Goal: Task Accomplishment & Management: Use online tool/utility

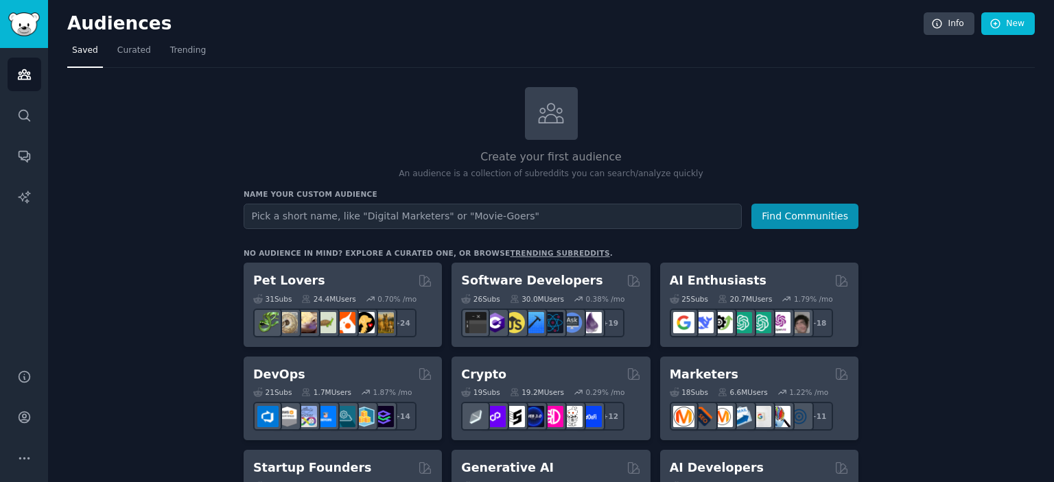
click at [294, 212] on input "text" at bounding box center [493, 216] width 498 height 25
type input "s"
type input "micro saas"
click at [751, 204] on button "Find Communities" at bounding box center [804, 216] width 107 height 25
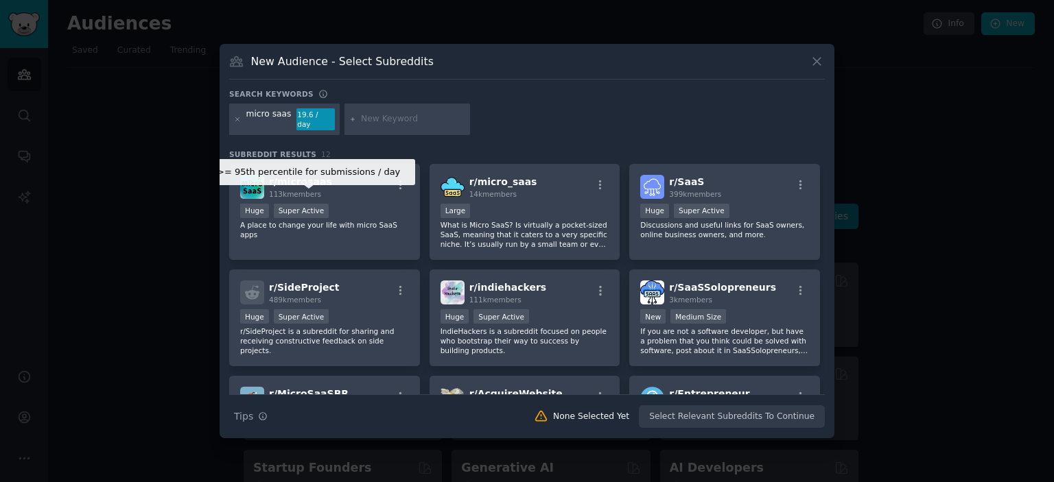
click at [294, 212] on div "Super Active" at bounding box center [302, 211] width 56 height 14
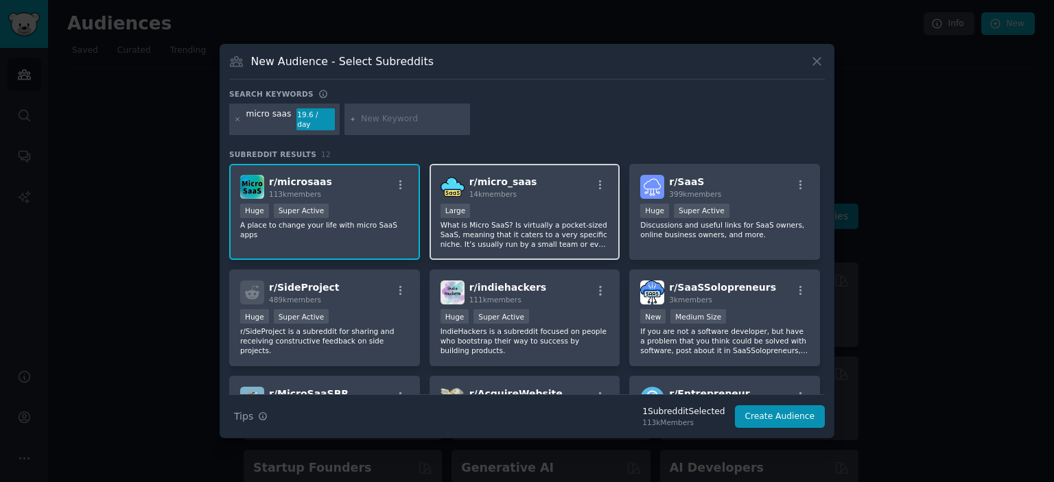
click at [484, 190] on span "14k members" at bounding box center [492, 194] width 47 height 8
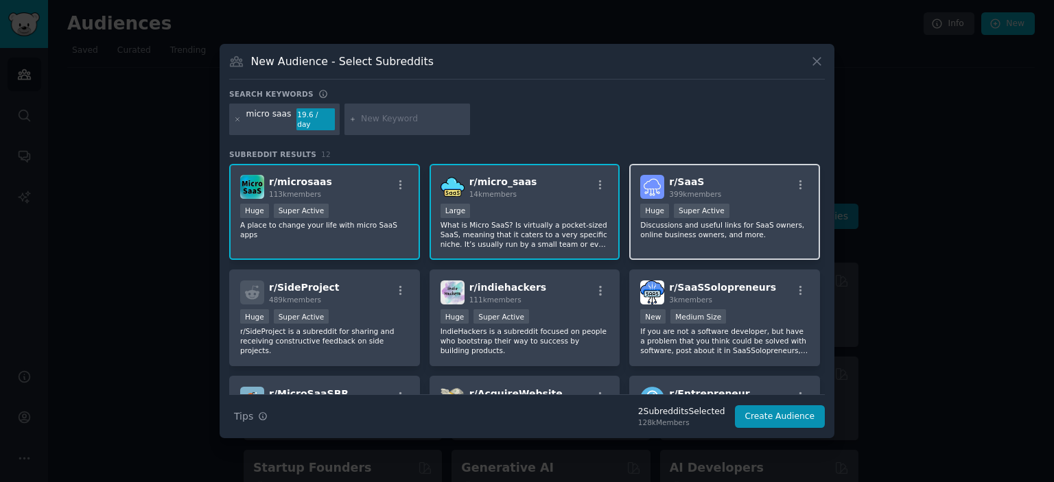
click at [730, 209] on div ">= 95th percentile for submissions / day Huge Super Active" at bounding box center [724, 212] width 169 height 17
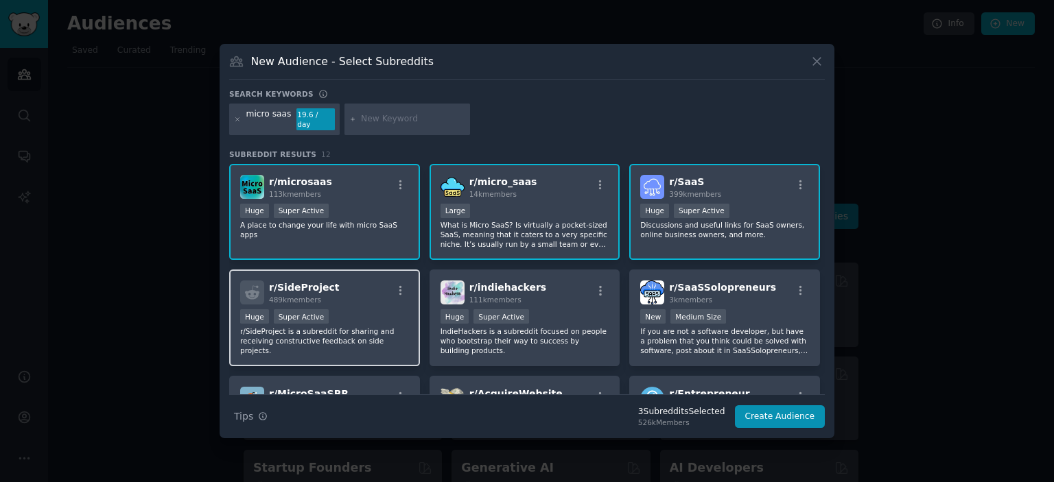
click at [330, 294] on div "r/ SideProject 489k members" at bounding box center [324, 293] width 169 height 24
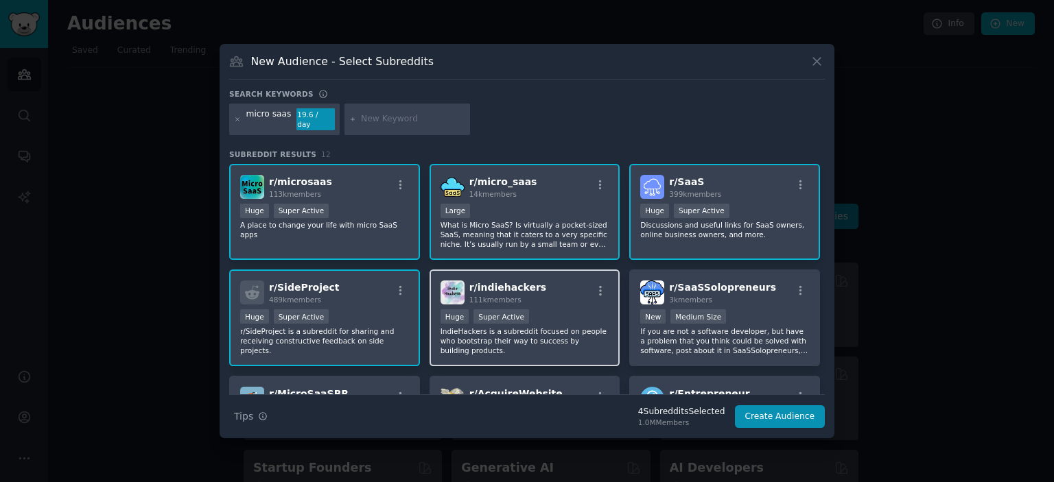
click at [546, 301] on div "r/ indiehackers 111k members >= 95th percentile for submissions / day Huge Supe…" at bounding box center [525, 318] width 191 height 97
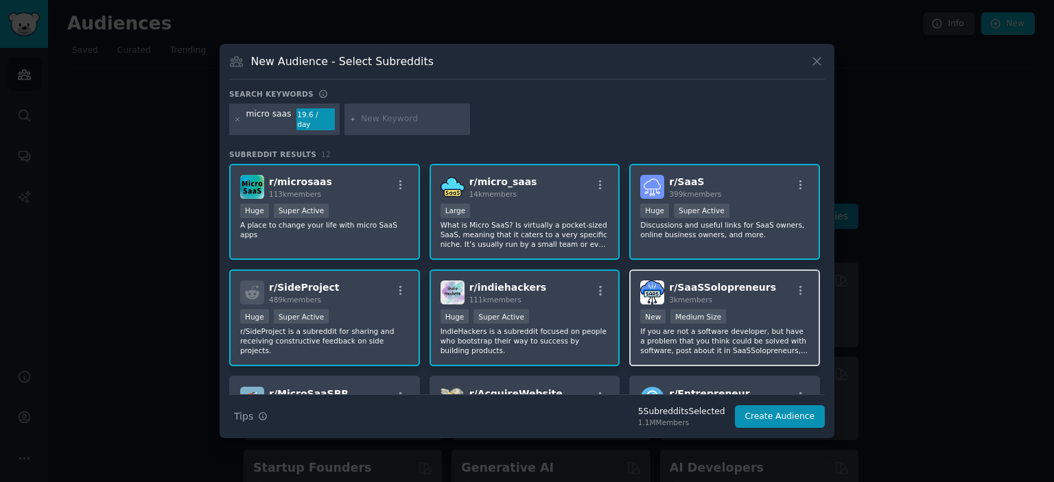
click at [725, 295] on div "3k members" at bounding box center [722, 300] width 107 height 10
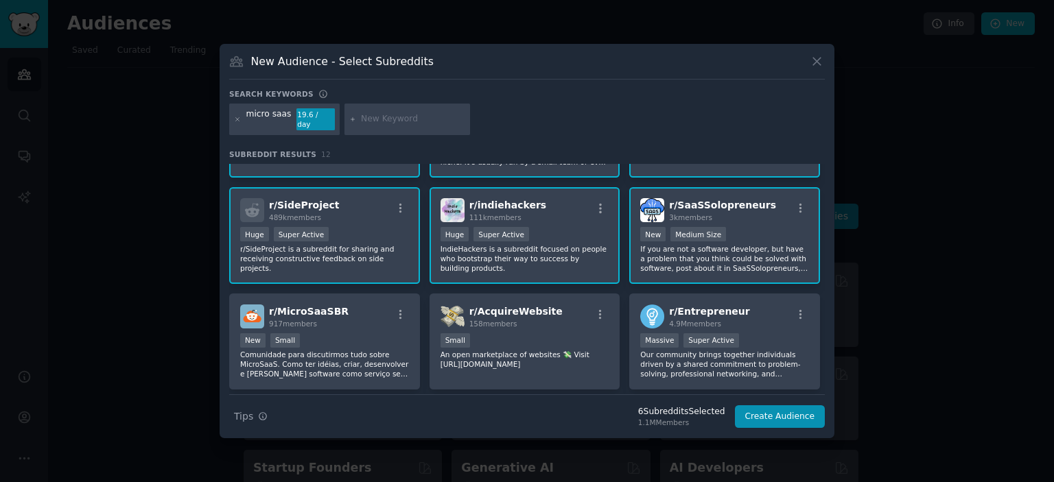
scroll to position [84, 0]
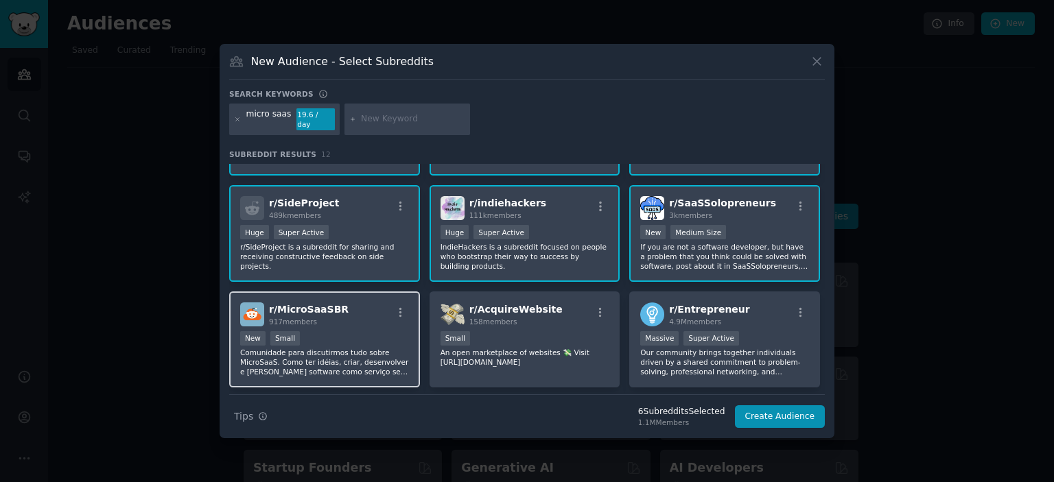
click at [355, 305] on div "r/ MicroSaaSBR 917 members" at bounding box center [324, 315] width 169 height 24
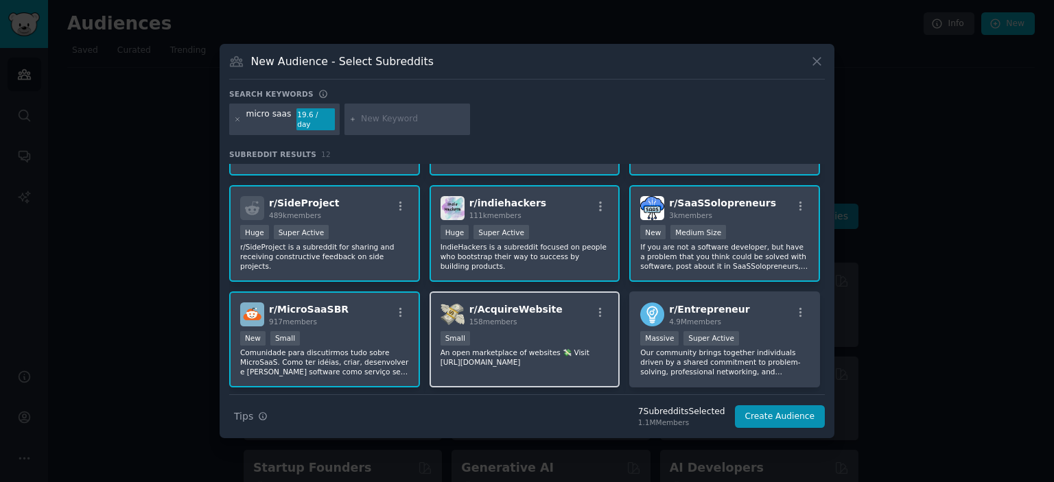
click at [539, 304] on span "r/ AcquireWebsite" at bounding box center [515, 309] width 93 height 11
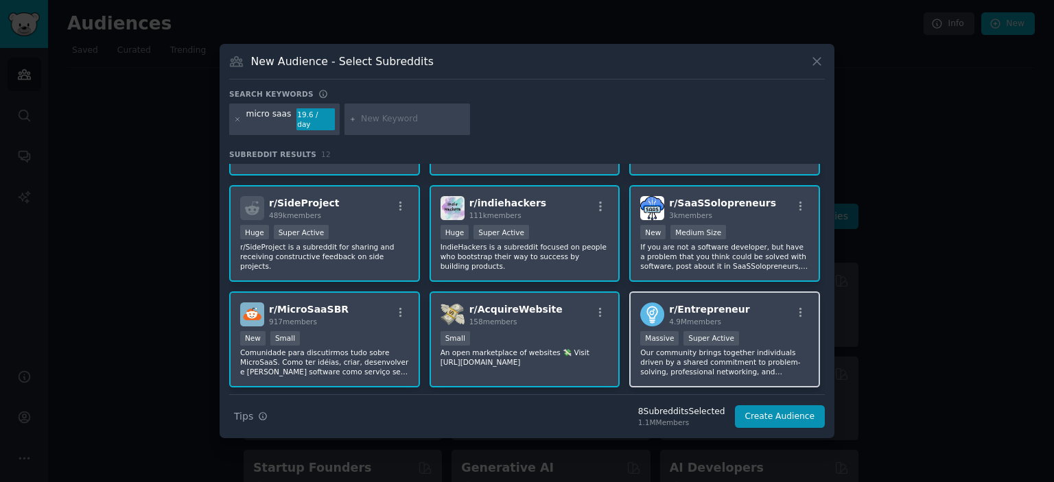
click at [710, 318] on span "4.9M members" at bounding box center [695, 322] width 52 height 8
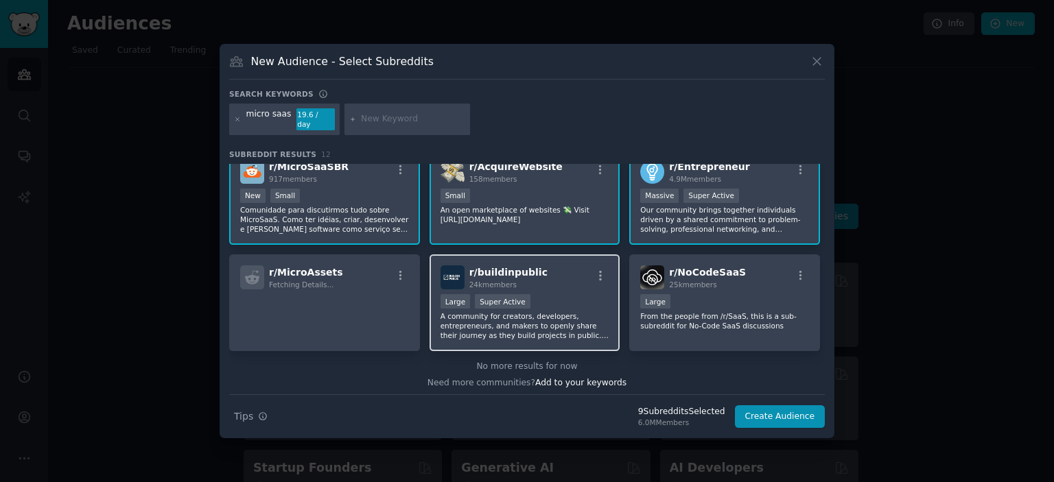
scroll to position [228, 0]
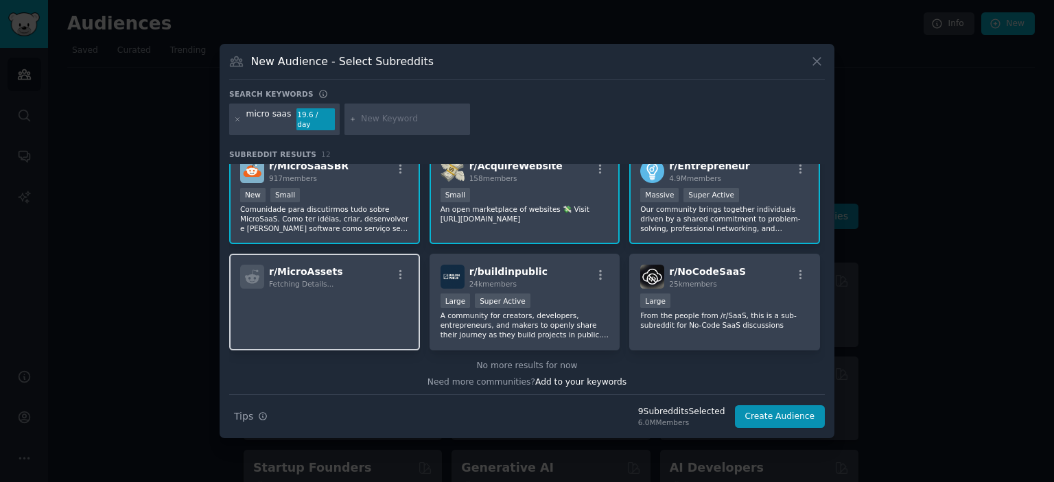
click at [377, 283] on div "r/ MicroAssets Fetching Details..." at bounding box center [324, 302] width 191 height 97
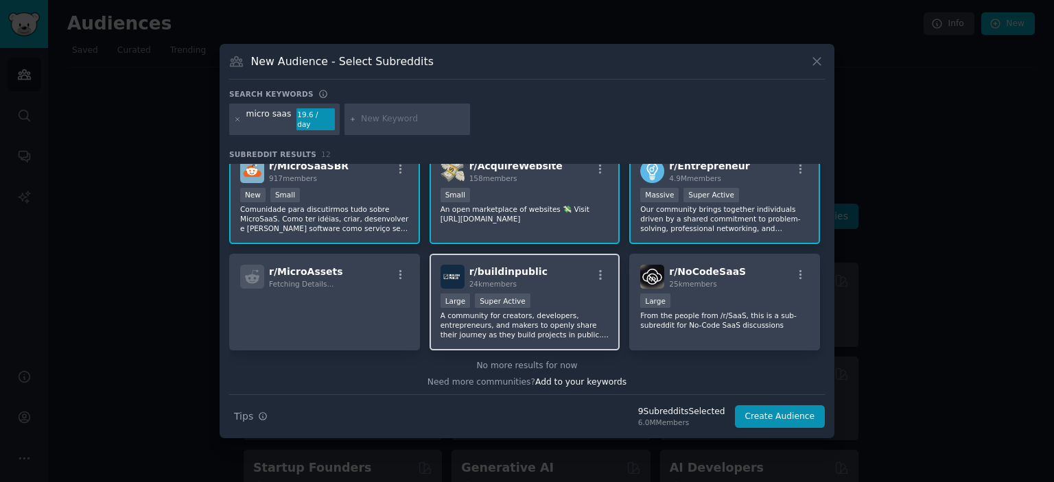
click at [519, 268] on span "r/ buildinpublic" at bounding box center [508, 271] width 78 height 11
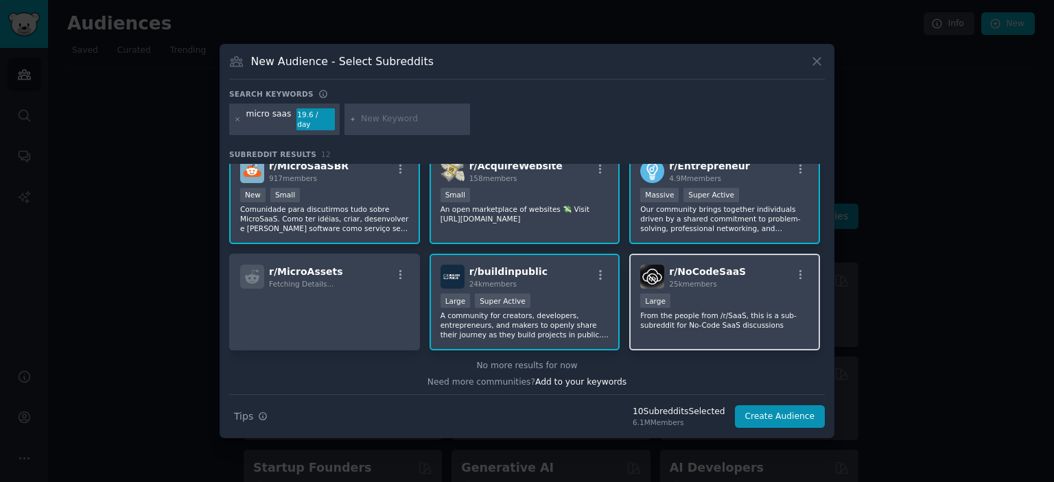
click at [653, 265] on img at bounding box center [652, 277] width 24 height 24
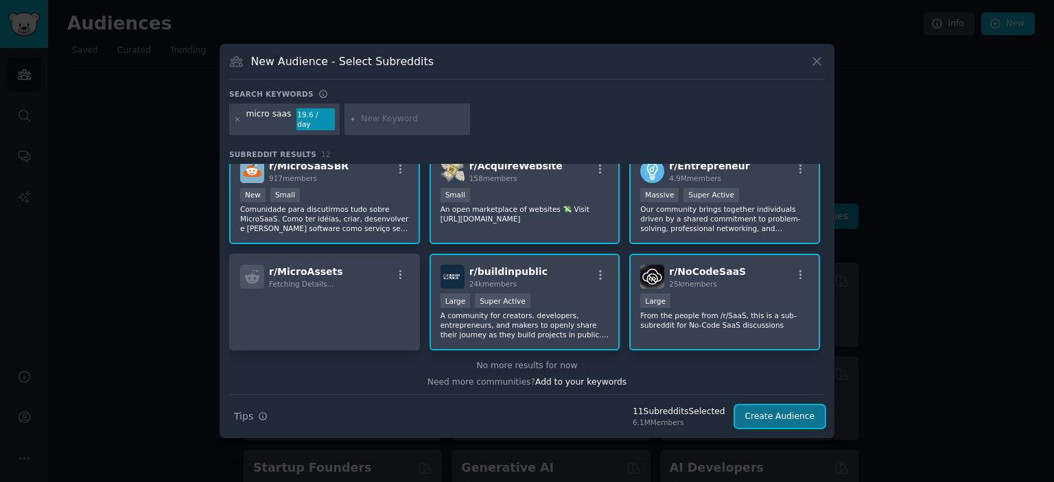
click at [807, 414] on button "Create Audience" at bounding box center [780, 417] width 91 height 23
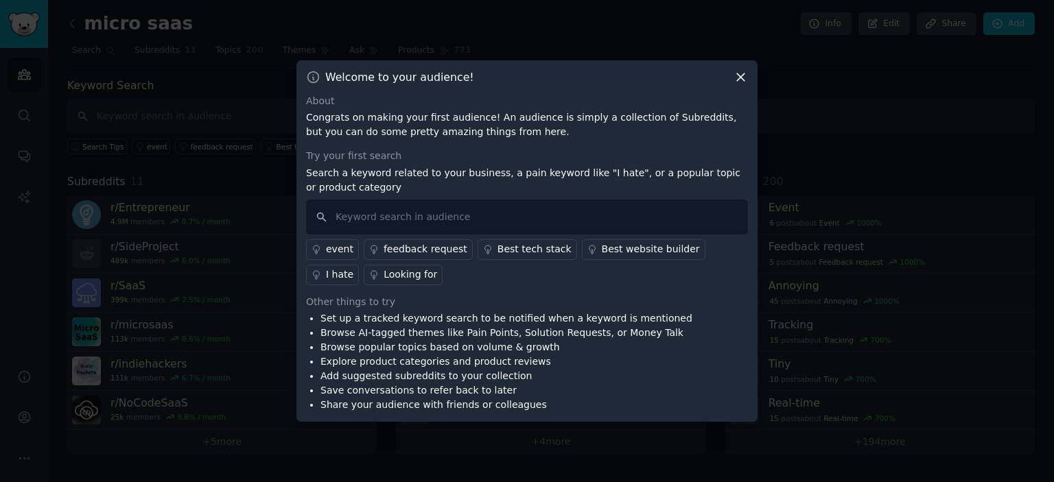
click at [738, 77] on icon at bounding box center [741, 77] width 14 height 14
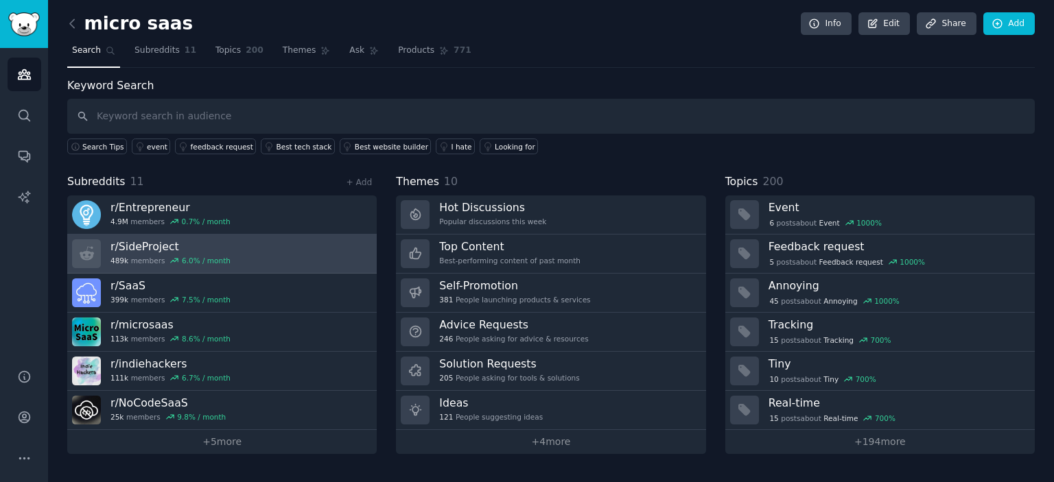
click at [159, 266] on div "r/ SideProject 489k members 6.0 % / month" at bounding box center [170, 254] width 120 height 29
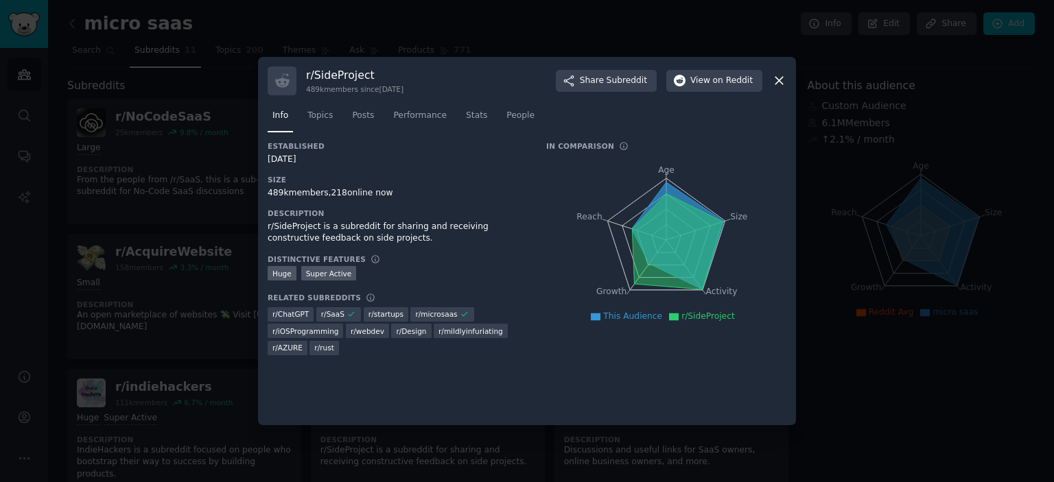
click at [780, 83] on icon at bounding box center [779, 80] width 14 height 14
